Goal: Use online tool/utility: Utilize a website feature to perform a specific function

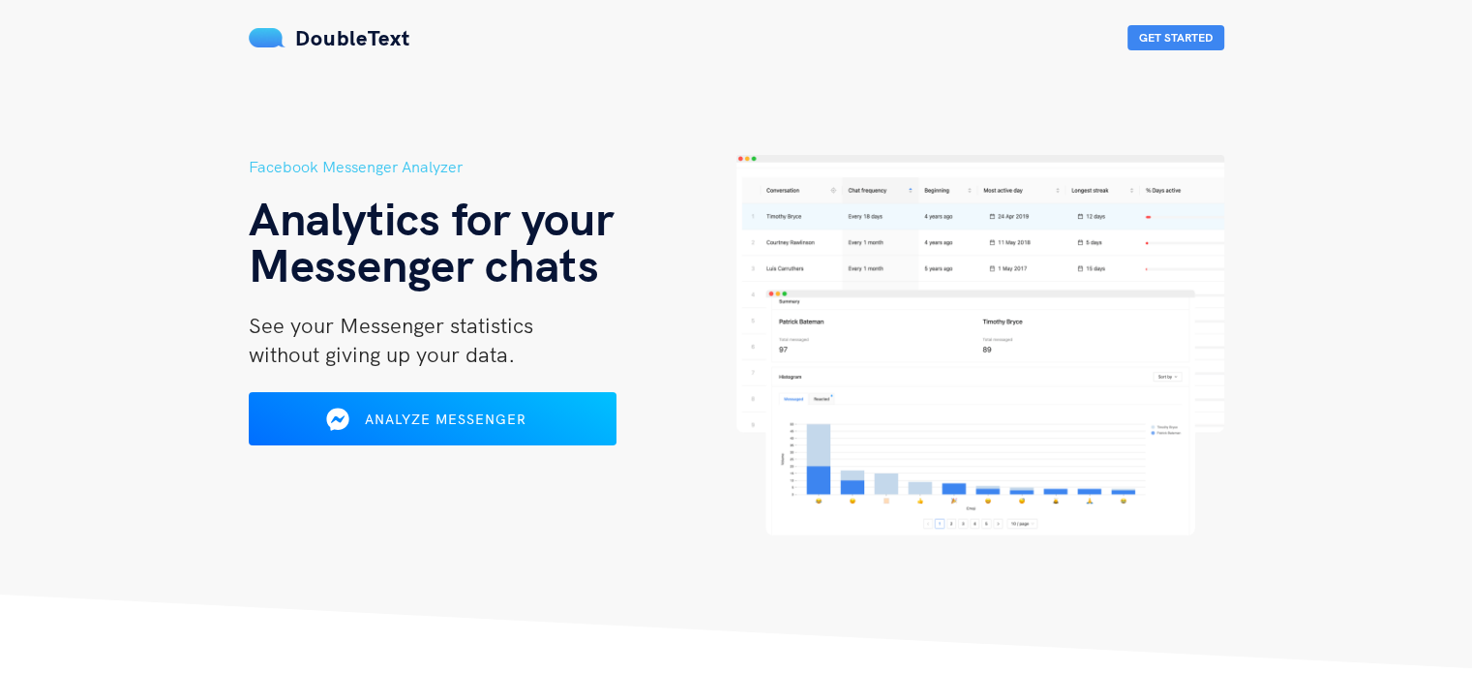
click at [804, 200] on img at bounding box center [981, 345] width 488 height 380
click at [331, 422] on icon at bounding box center [335, 418] width 23 height 23
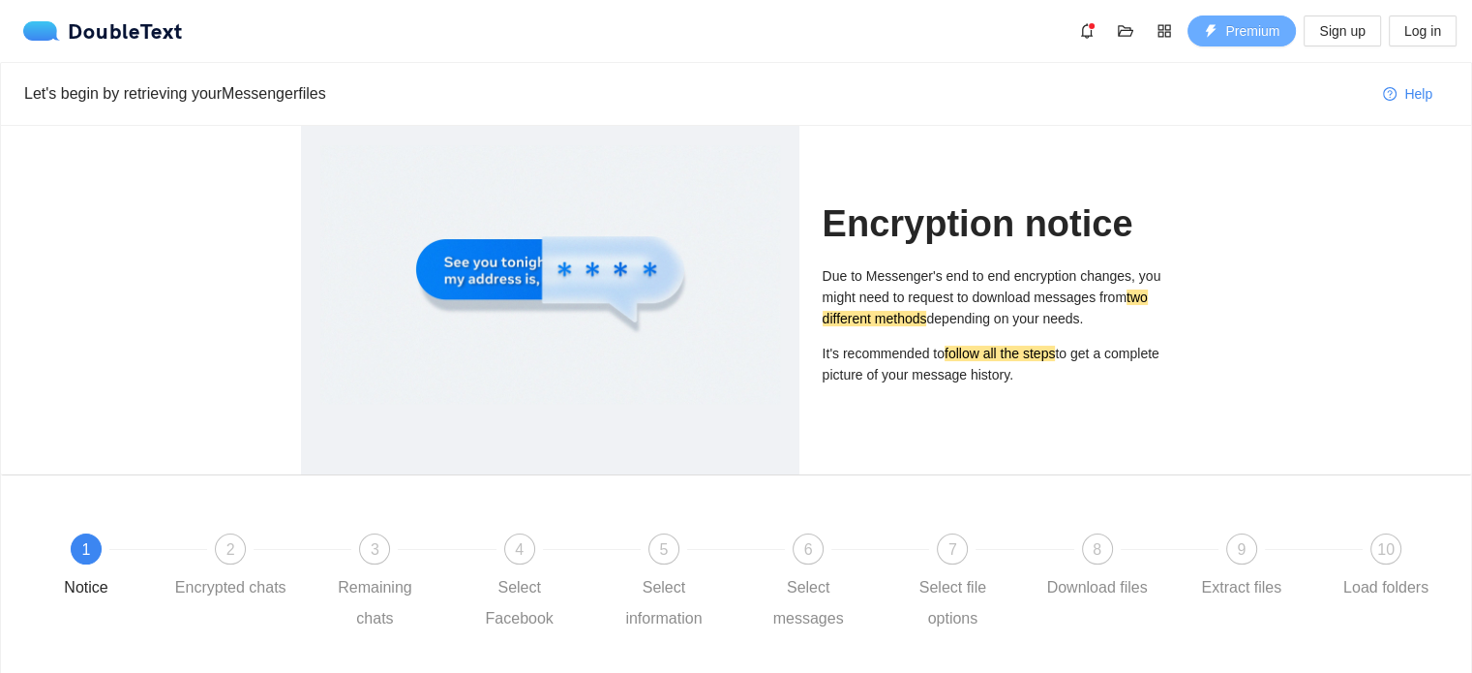
click at [1228, 35] on span "Premium" at bounding box center [1252, 30] width 54 height 21
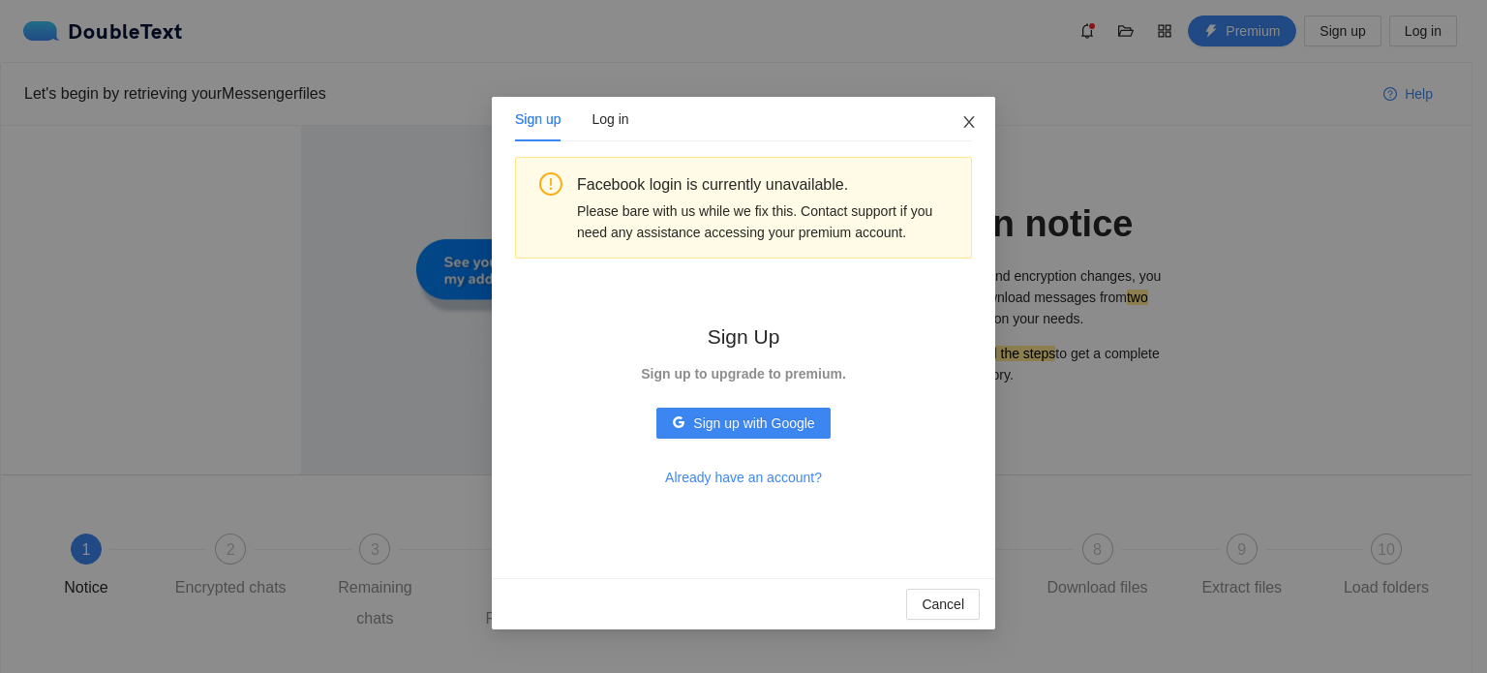
click at [968, 123] on icon "close" at bounding box center [968, 121] width 15 height 15
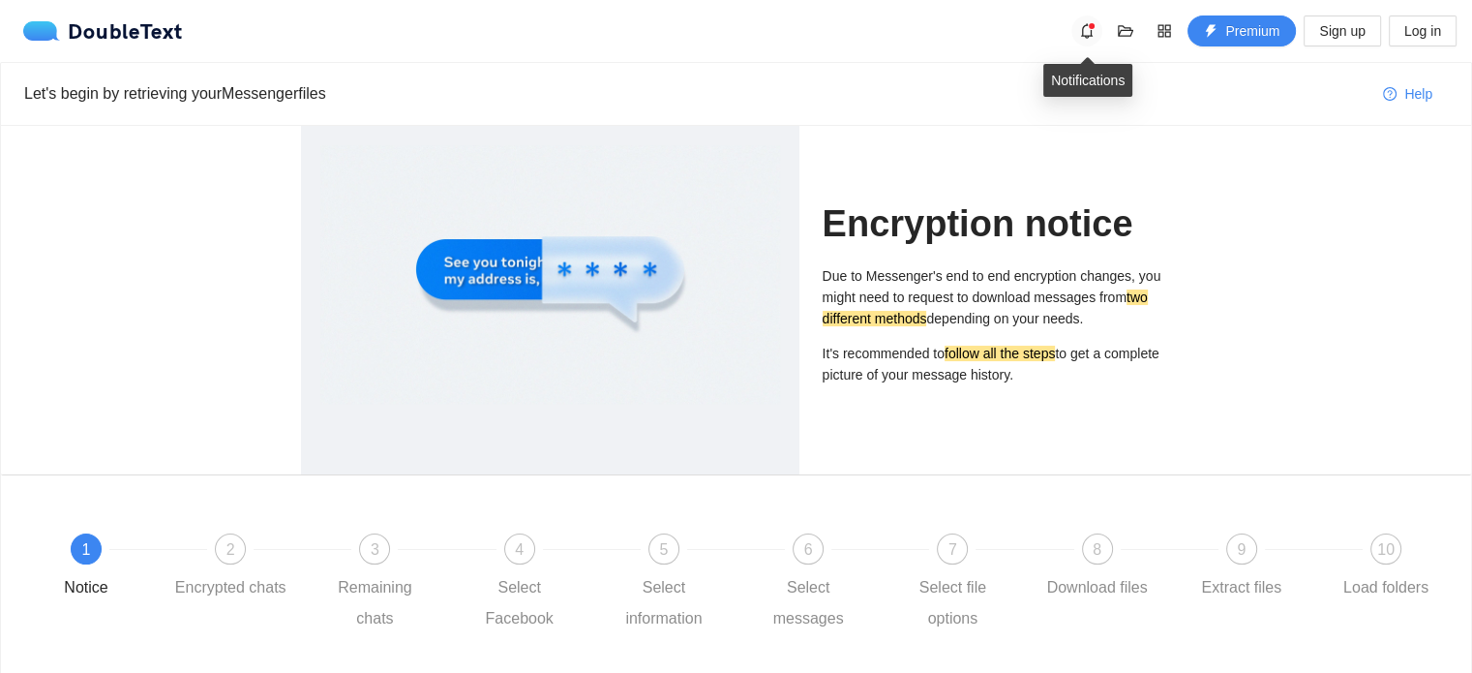
click at [1085, 38] on icon "bell" at bounding box center [1086, 30] width 15 height 15
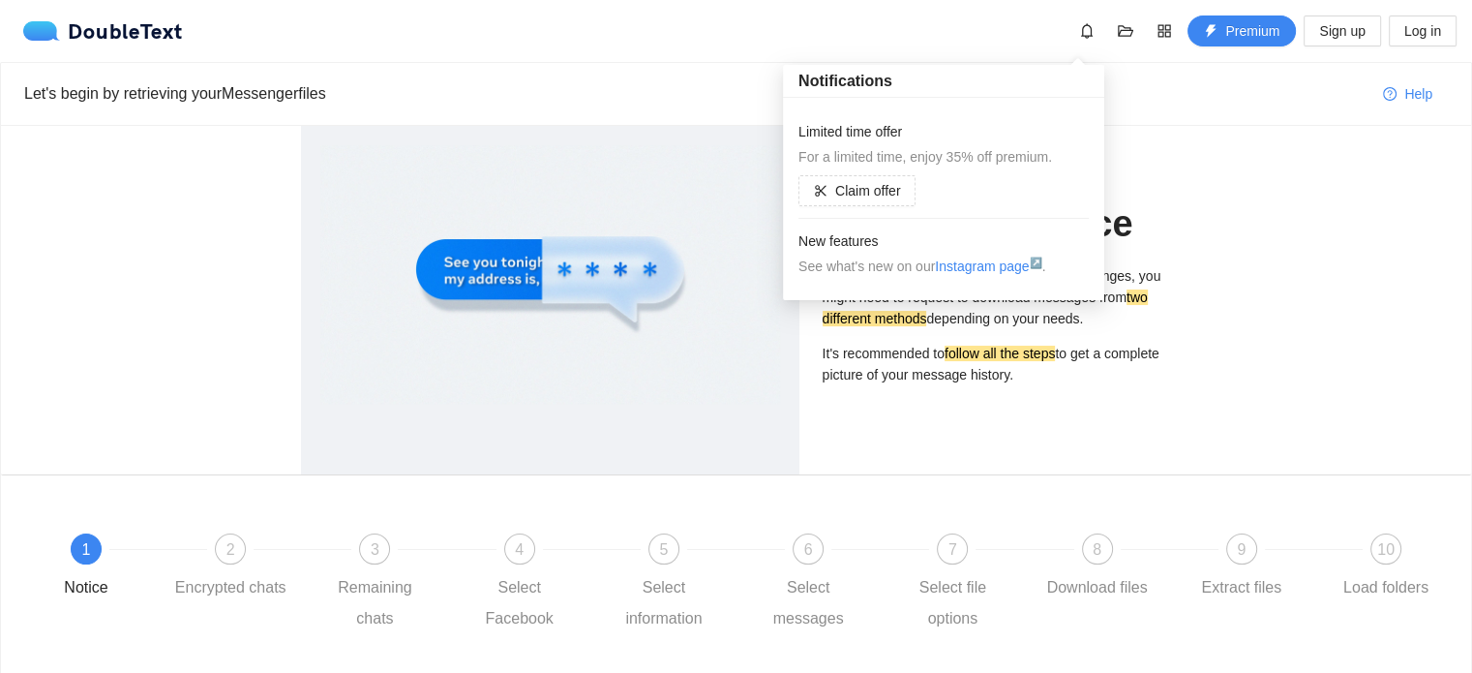
click at [857, 220] on li "New features See what's new on our Instagram page ↗ ." at bounding box center [943, 254] width 290 height 70
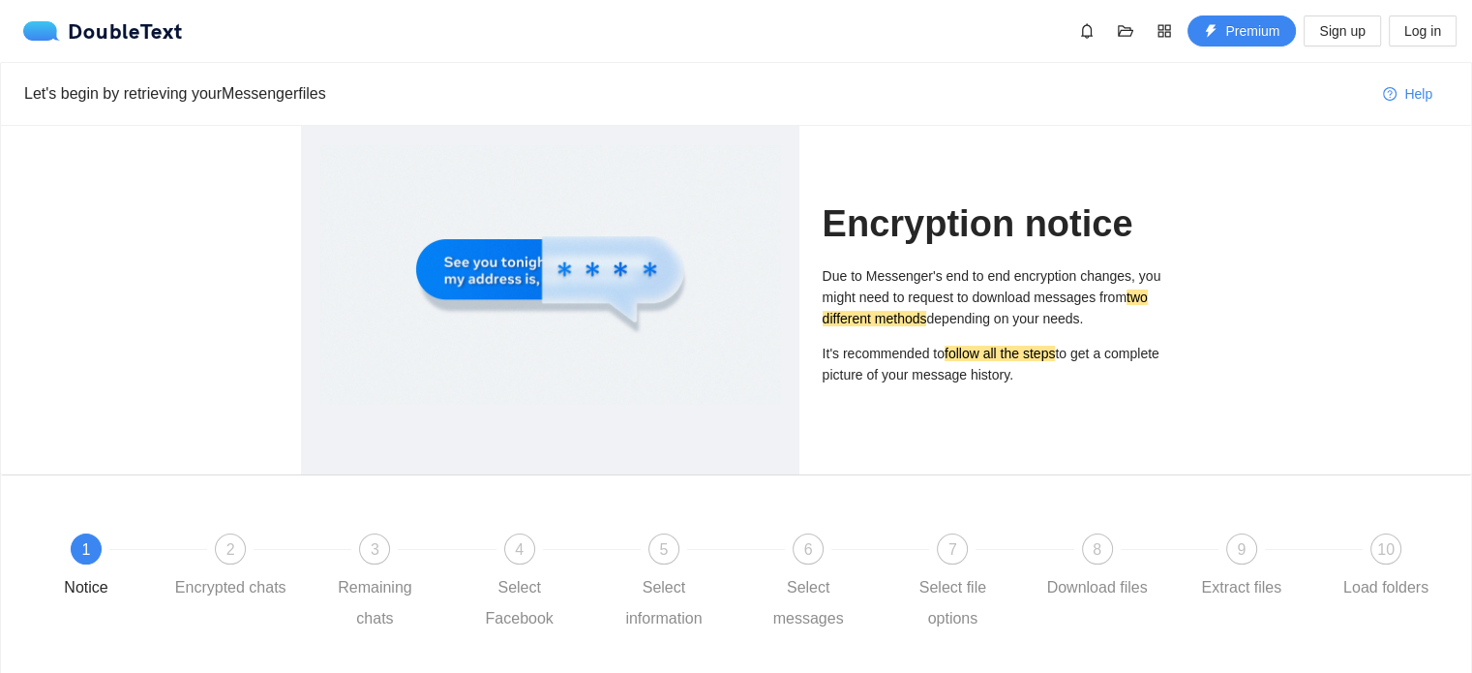
click at [1235, 193] on div "Encryption notice Due to Messenger's end to end encryption changes, you might n…" at bounding box center [736, 300] width 1470 height 348
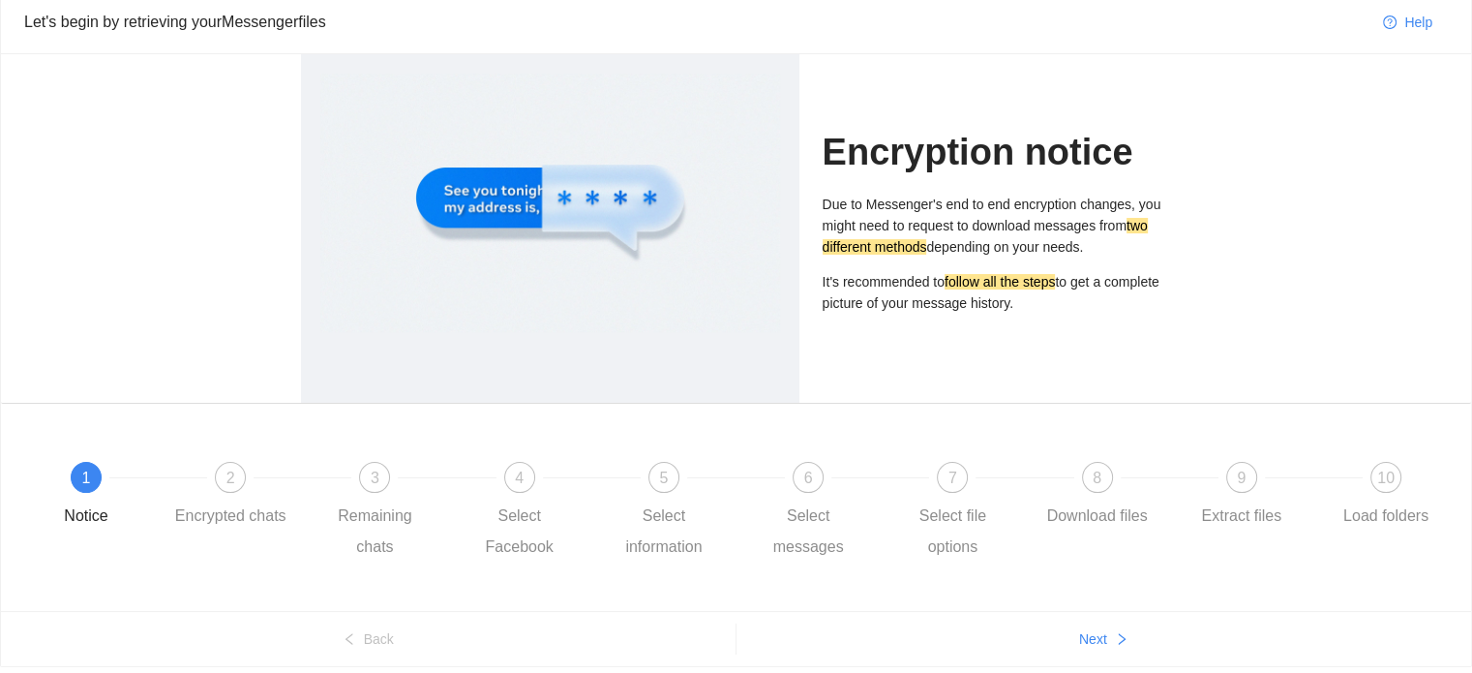
scroll to position [139, 0]
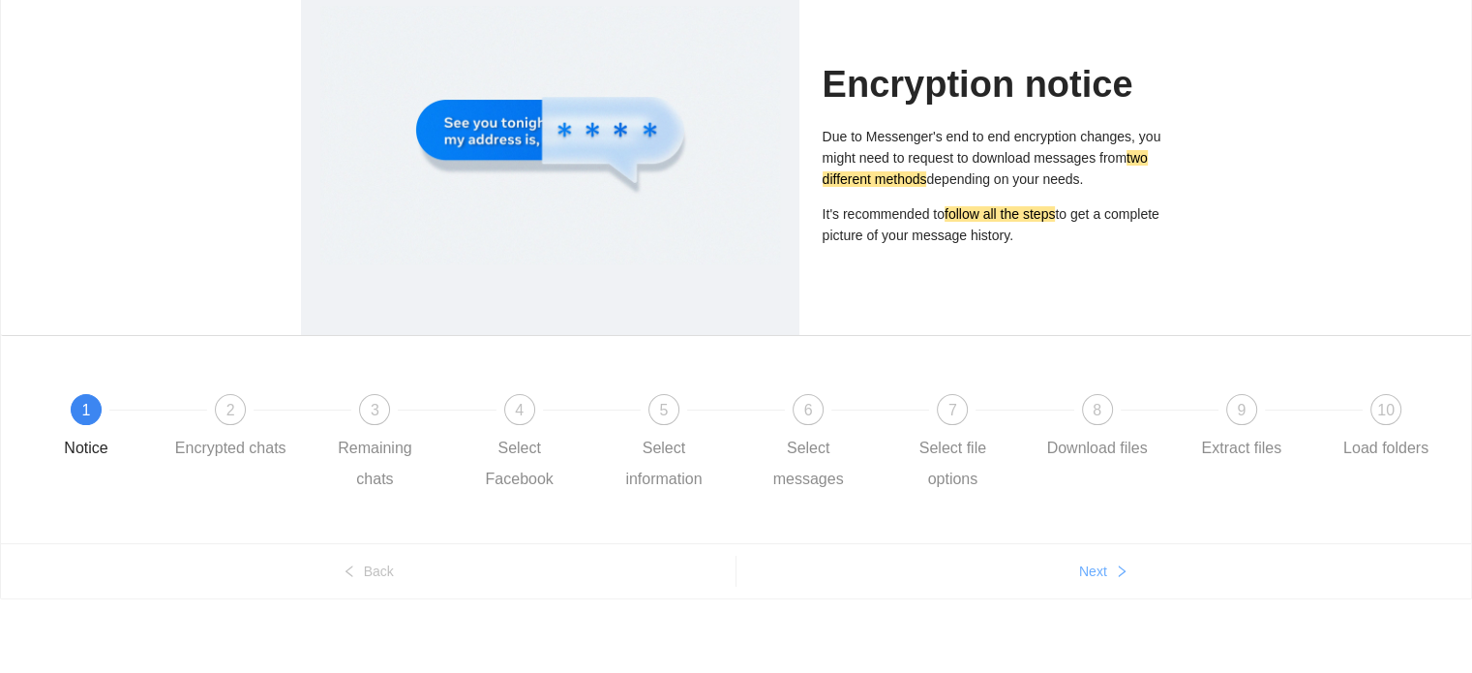
click at [1111, 564] on button "Next" at bounding box center [1105, 571] width 736 height 31
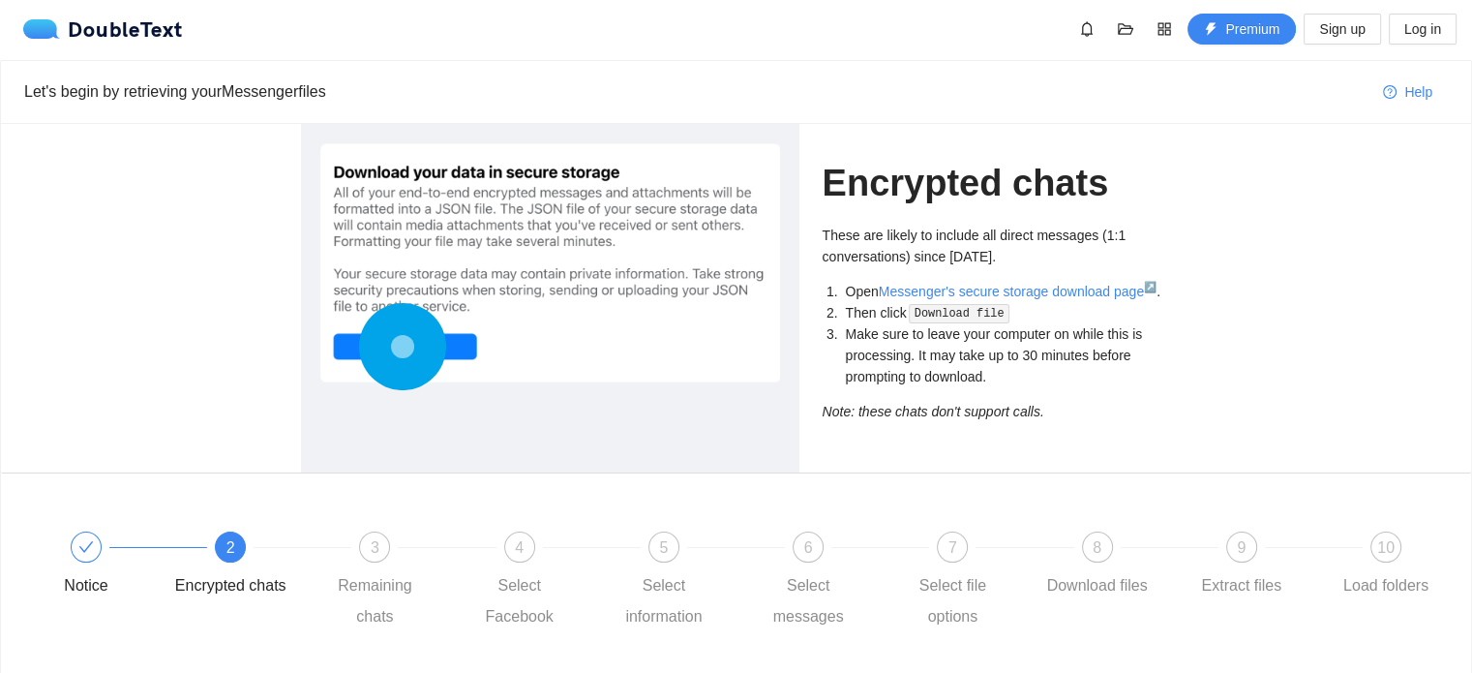
scroll to position [0, 0]
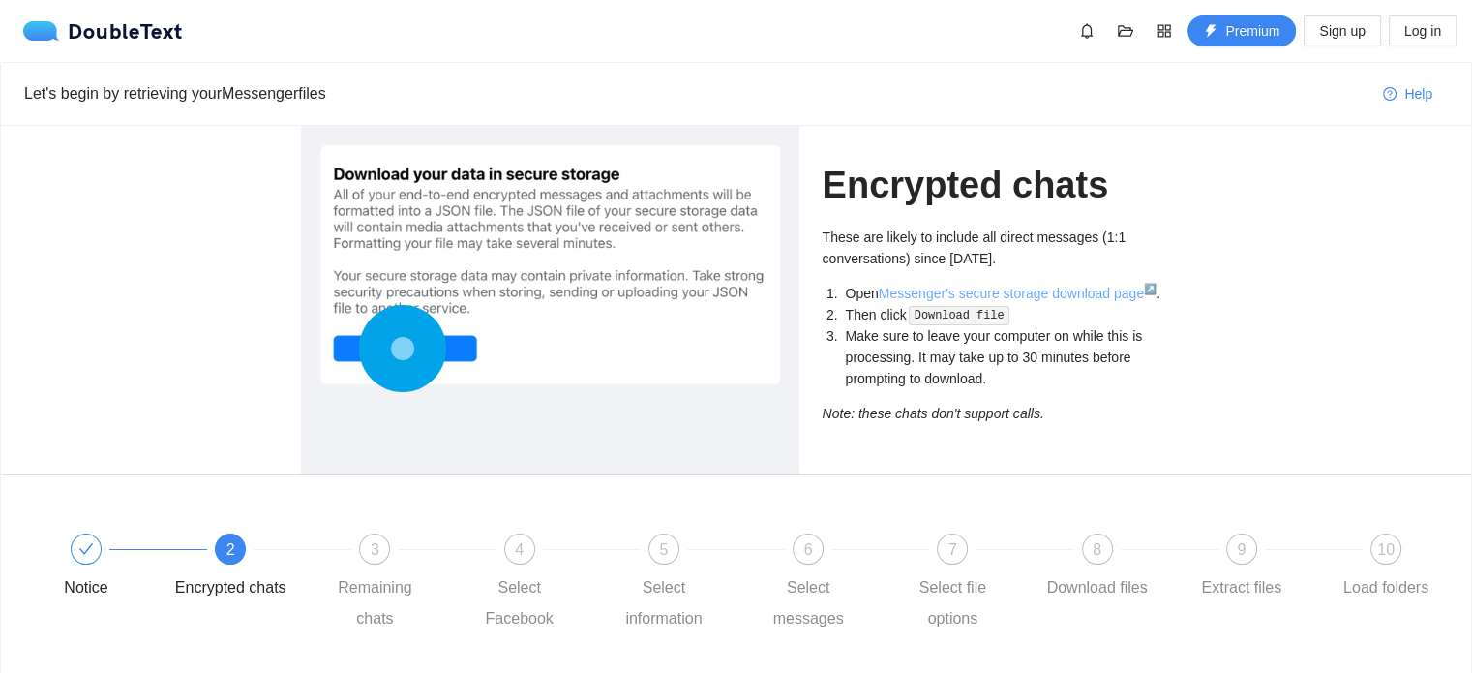
click at [1071, 297] on link "Messenger's secure storage download page ↗" at bounding box center [1018, 293] width 278 height 15
click at [376, 553] on span "3" at bounding box center [375, 549] width 9 height 16
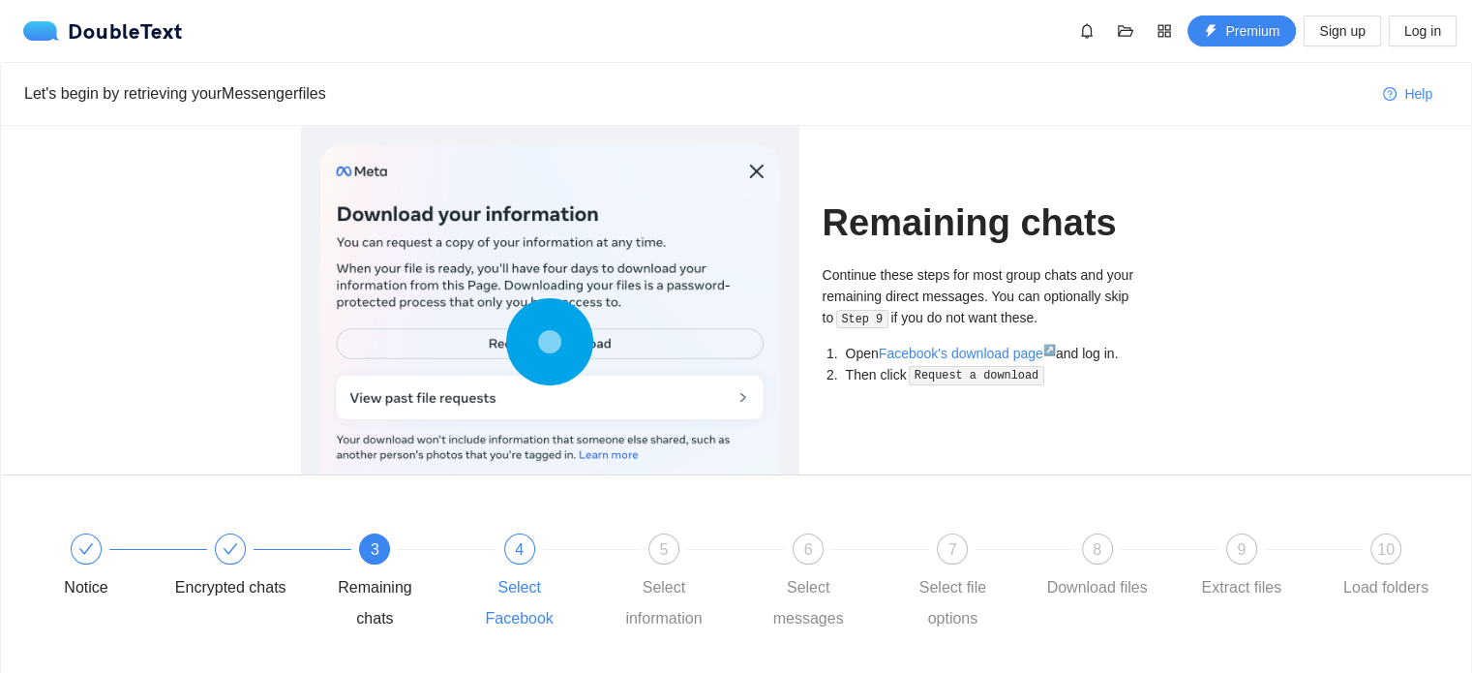
click at [510, 549] on div "4" at bounding box center [519, 548] width 31 height 31
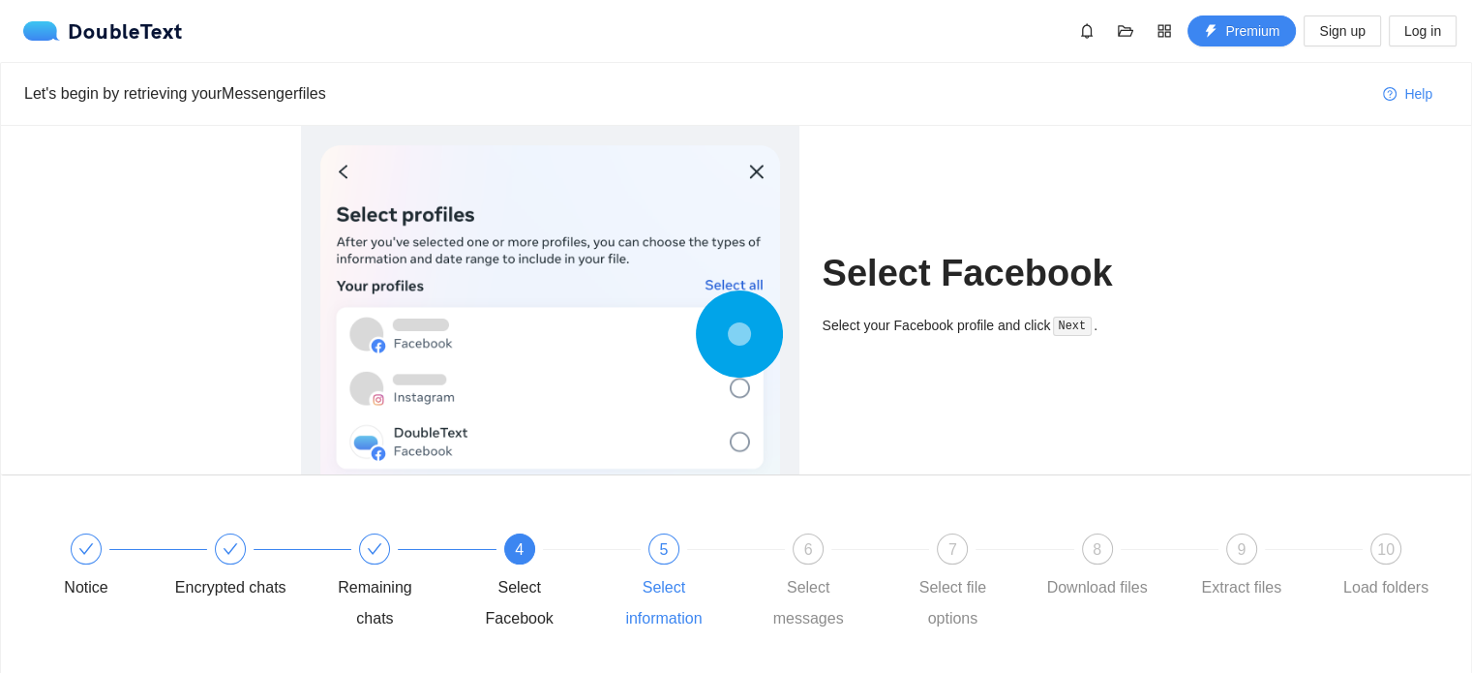
click at [668, 562] on div "5" at bounding box center [663, 548] width 31 height 31
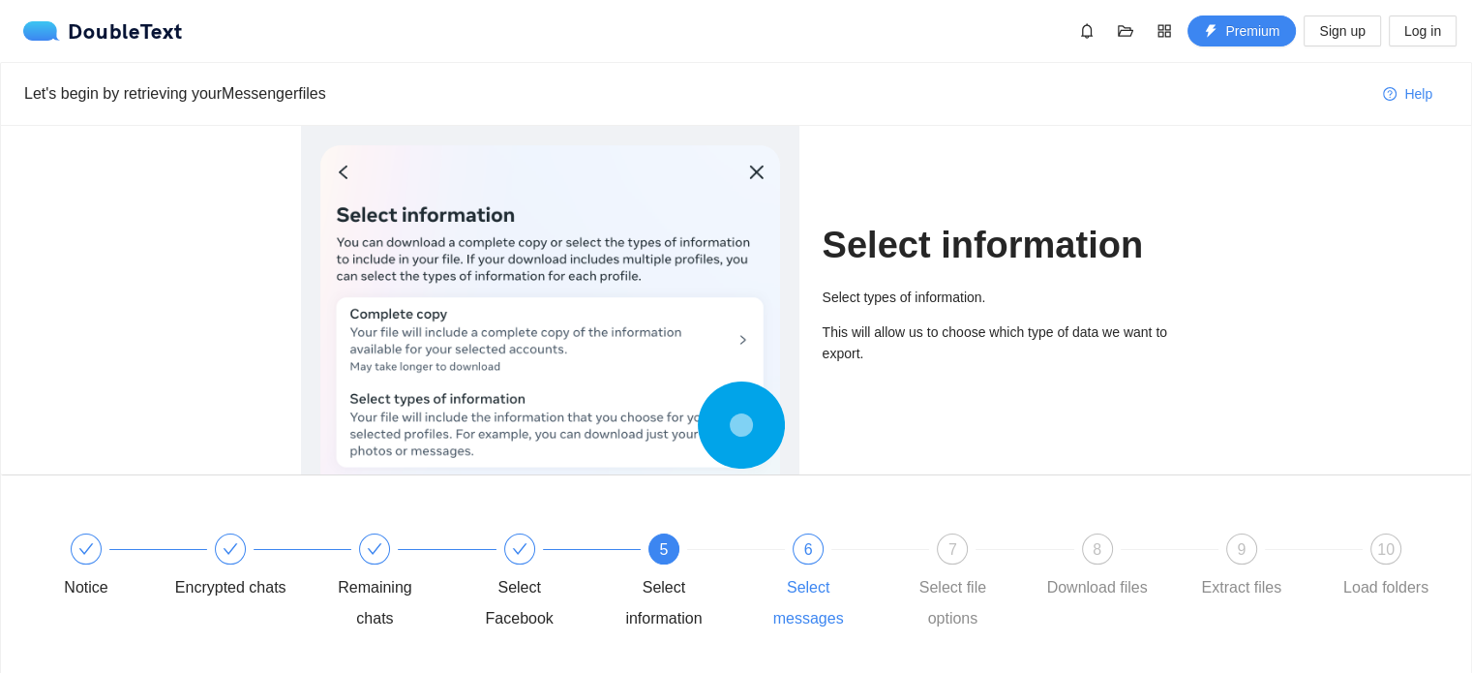
click at [805, 541] on span "6" at bounding box center [808, 549] width 9 height 16
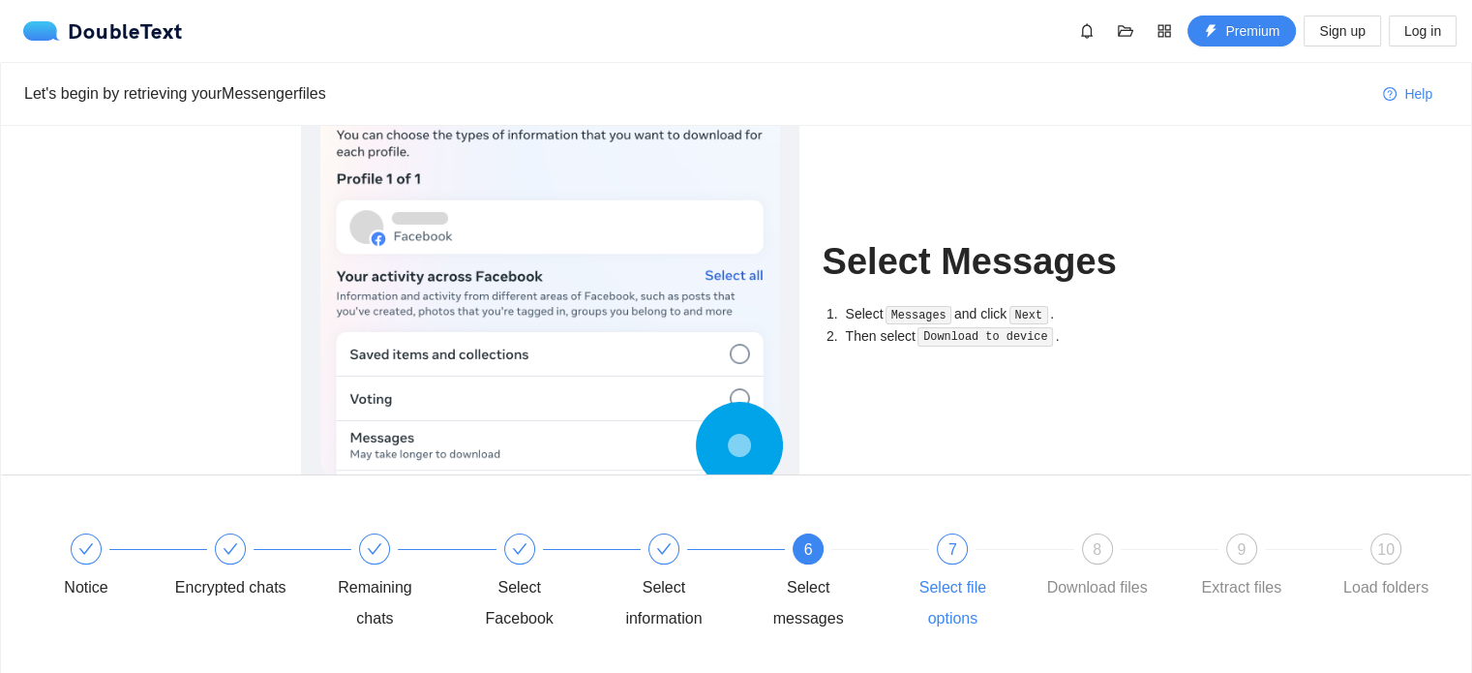
click at [948, 558] on div "7" at bounding box center [952, 548] width 31 height 31
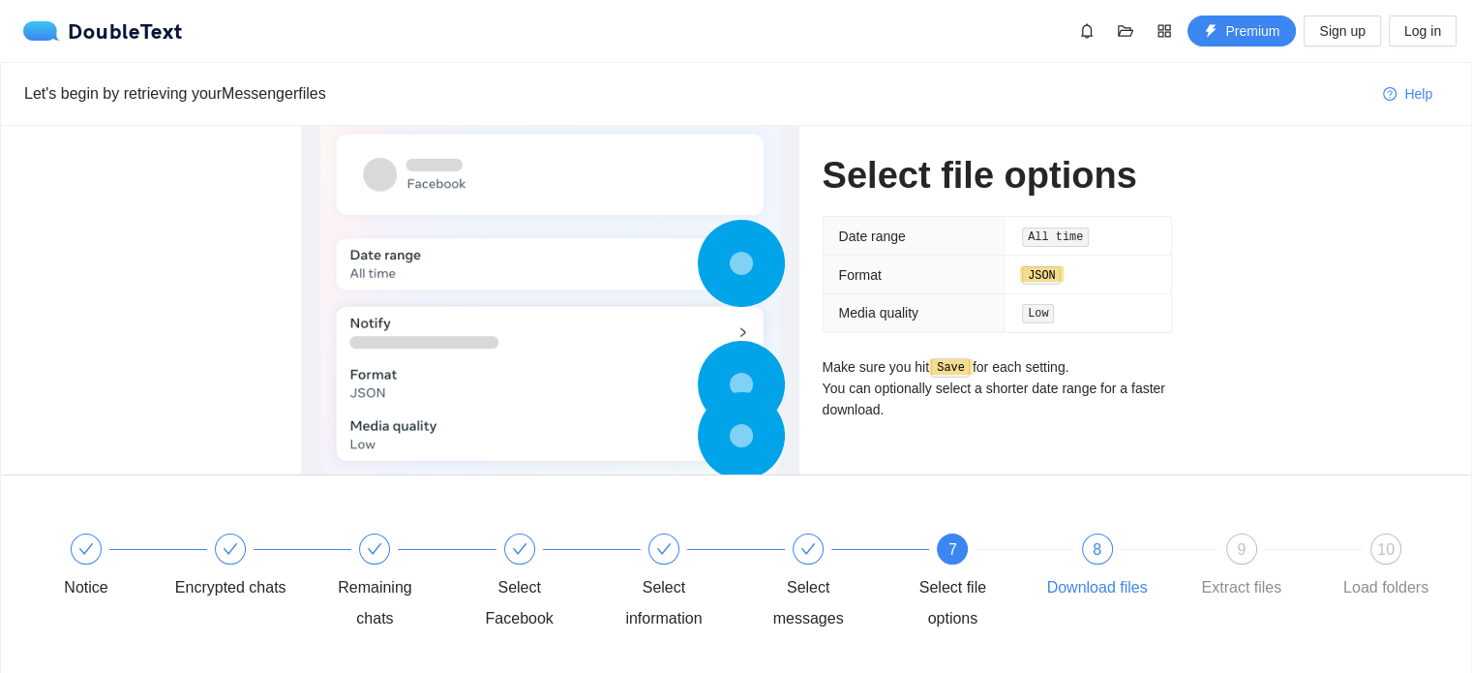
click at [1111, 547] on div at bounding box center [1170, 549] width 144 height 8
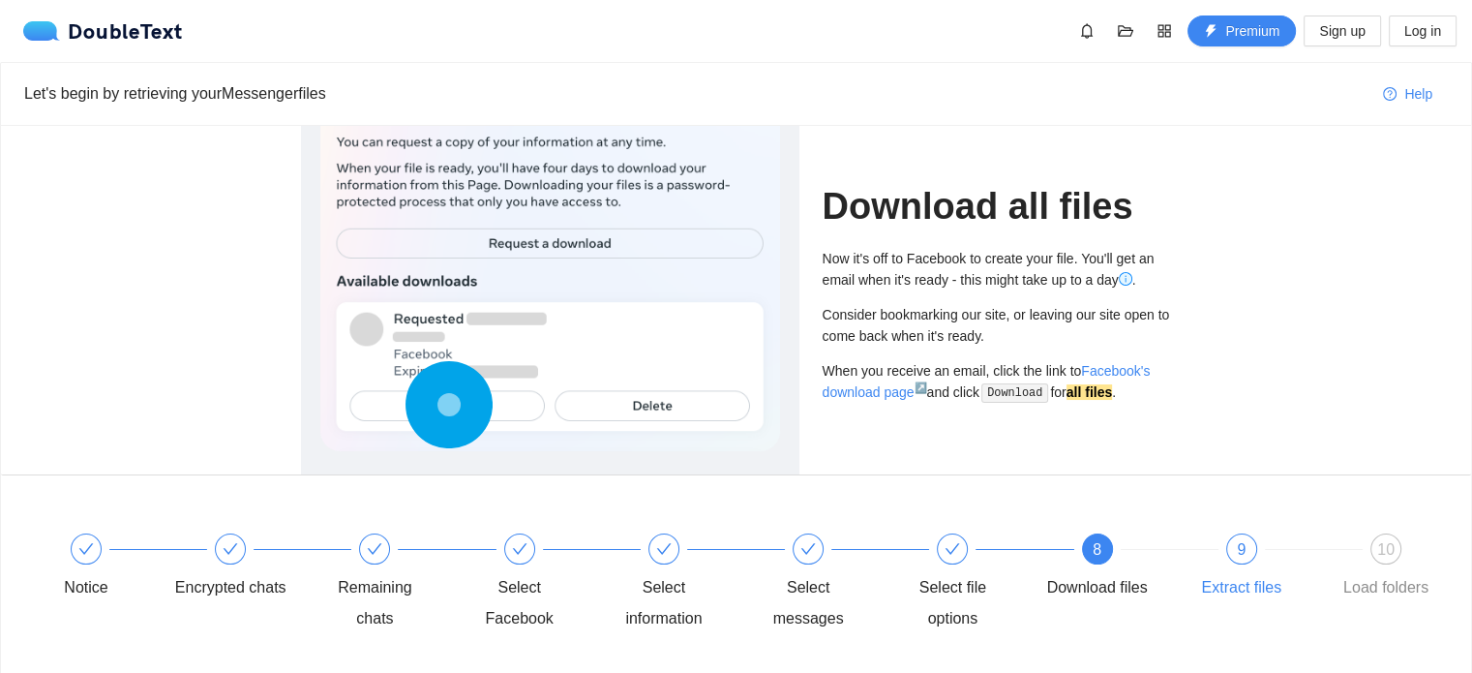
click at [1247, 546] on div at bounding box center [1314, 549] width 144 height 8
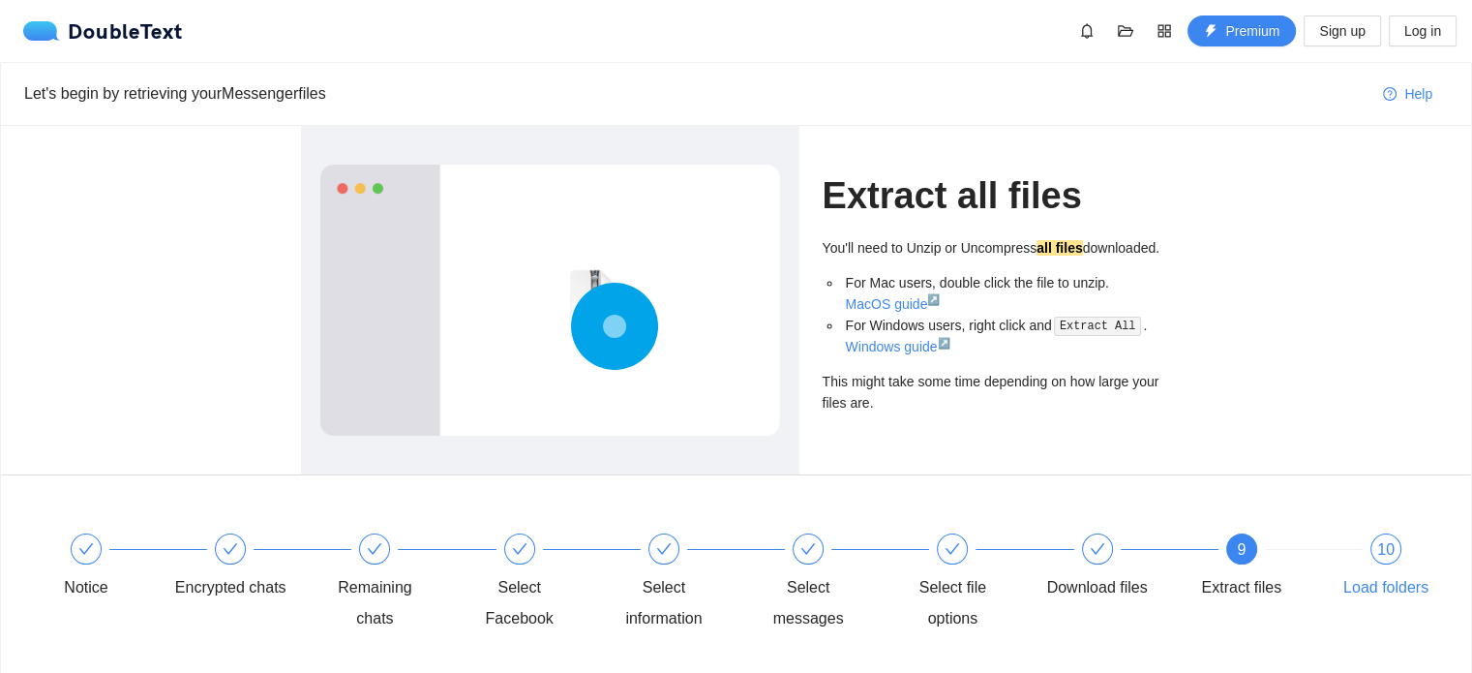
click at [1382, 557] on span "10" at bounding box center [1385, 549] width 17 height 16
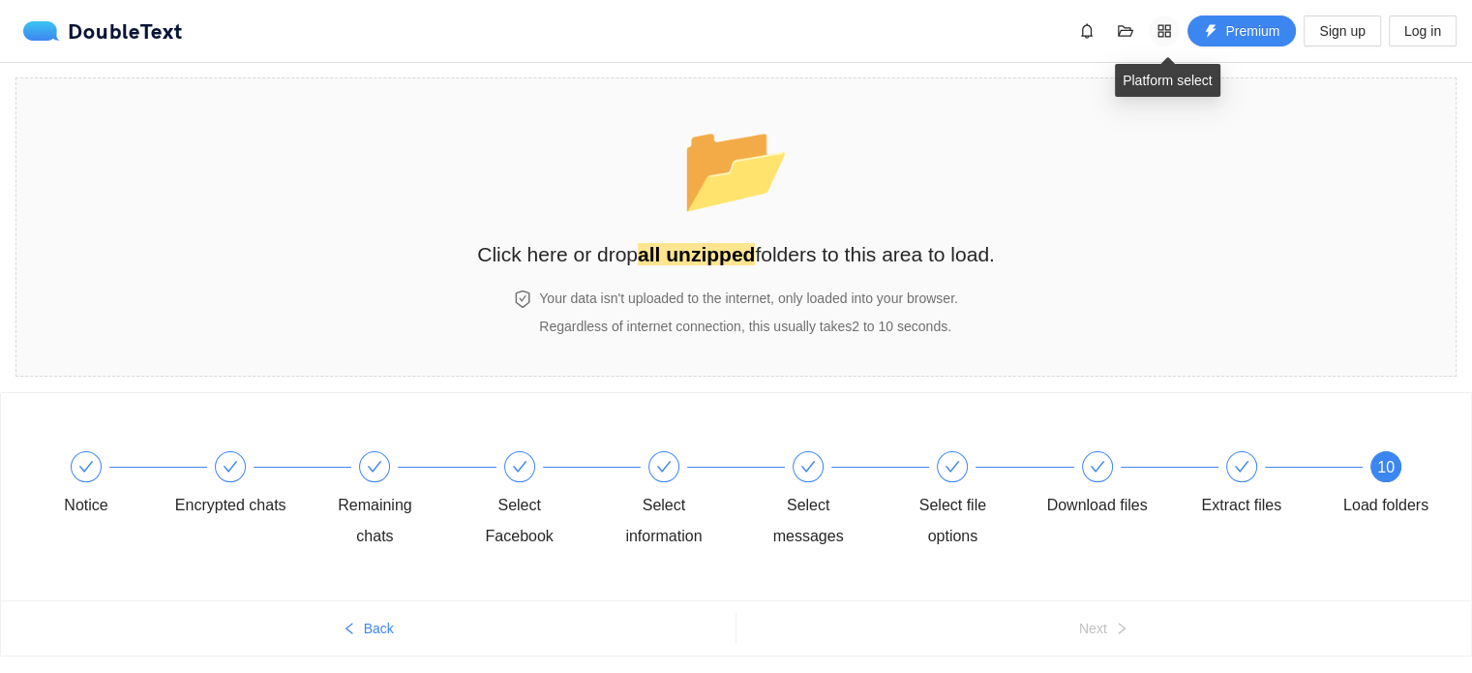
click at [1168, 25] on icon "appstore" at bounding box center [1164, 30] width 13 height 13
click at [1235, 126] on section "📂 Click here or drop all unzipped folders to this area to load. Your data isn't…" at bounding box center [735, 226] width 1441 height 299
